Goal: Task Accomplishment & Management: Manage account settings

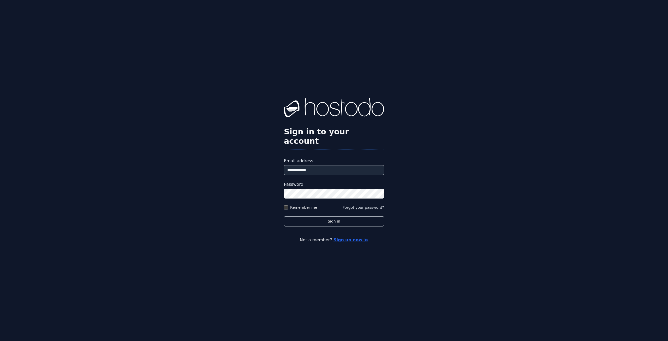
type input "**********"
click at [284, 216] on button "Sign in" at bounding box center [334, 221] width 100 height 10
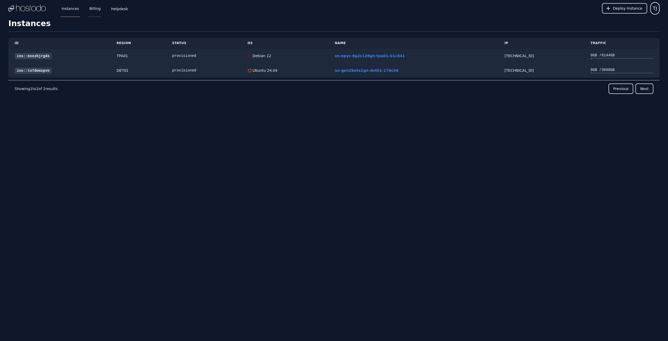
click at [99, 6] on link "Billing" at bounding box center [95, 8] width 13 height 17
